Goal: Find specific page/section: Find specific page/section

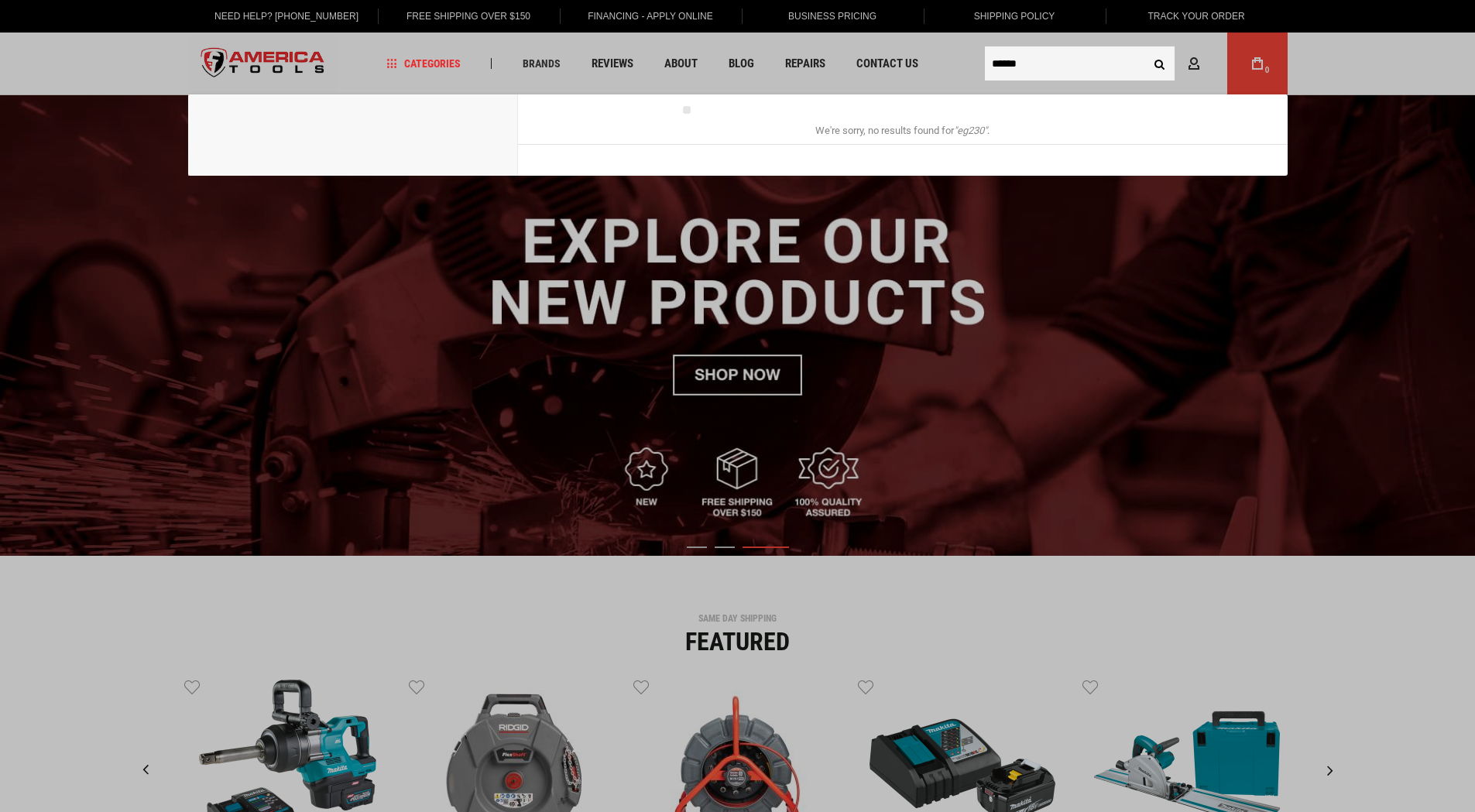
type input "******"
click at [1145, 49] on button "Search" at bounding box center [1159, 64] width 29 height 29
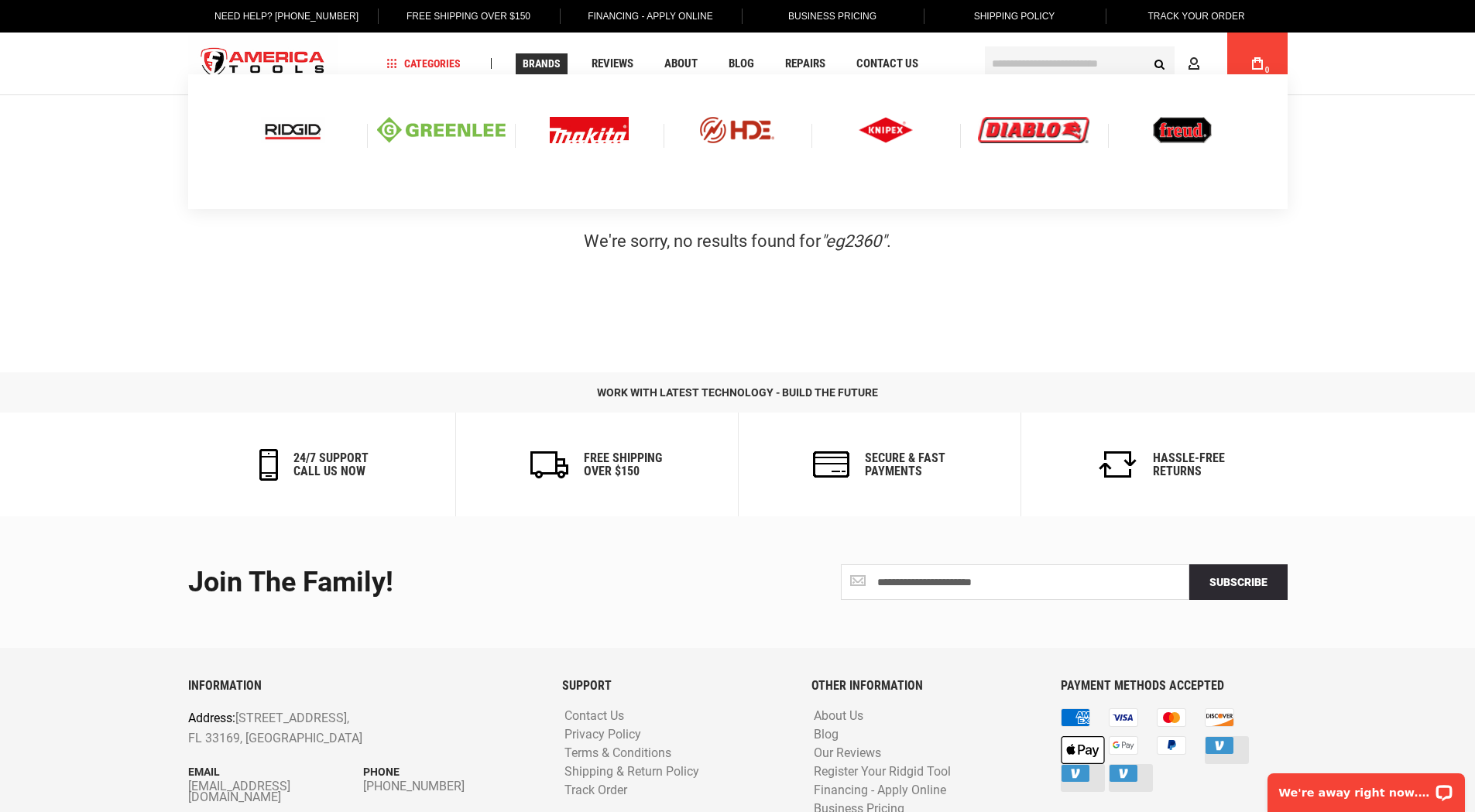
click at [545, 64] on span "Brands" at bounding box center [541, 63] width 38 height 11
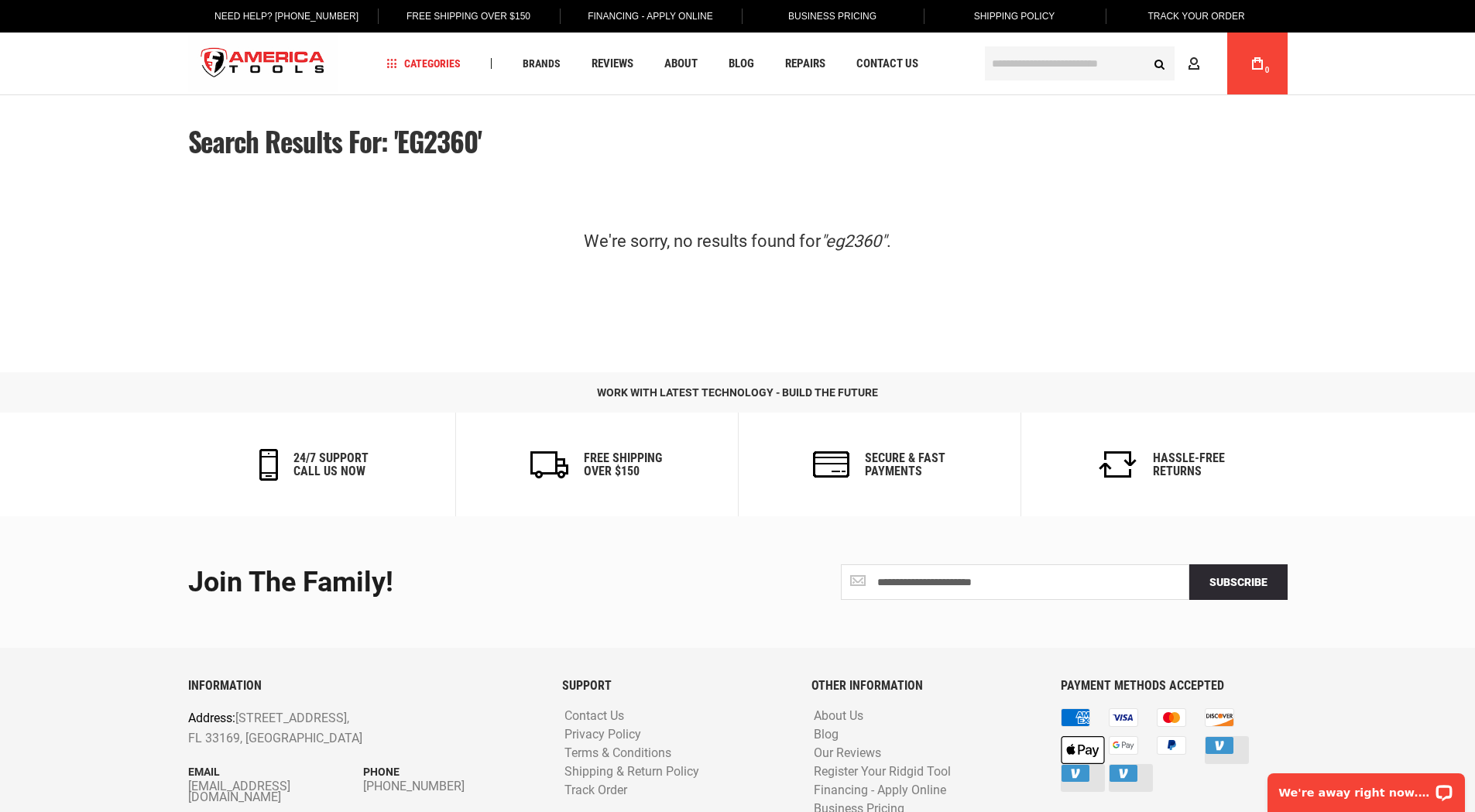
click at [284, 68] on img "store logo" at bounding box center [263, 64] width 150 height 58
